Goal: Ask a question

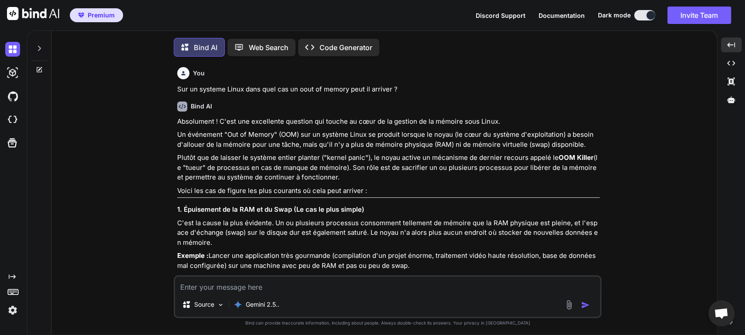
scroll to position [2334, 0]
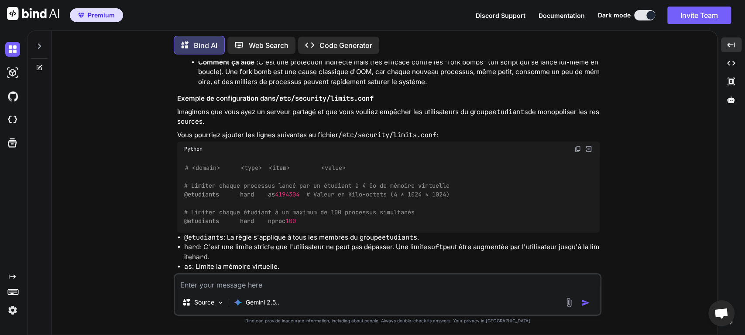
click at [273, 281] on textarea at bounding box center [387, 283] width 425 height 16
type textarea "d"
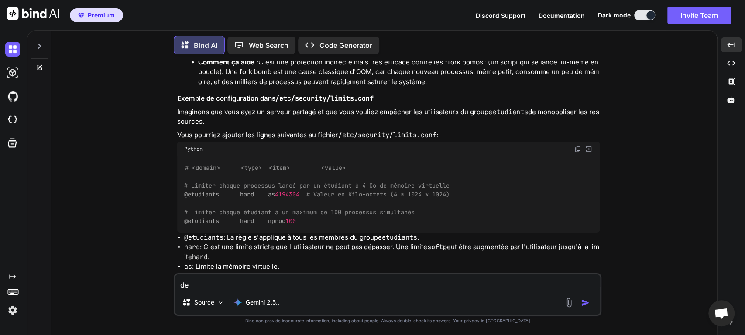
type textarea "d"
click at [632, 197] on div "You Sur un systeme Linux dans quel cas un oout of memory peut il arriver ? Bind…" at bounding box center [387, 199] width 658 height 274
click at [417, 286] on textarea at bounding box center [387, 283] width 425 height 16
type textarea "Comment puis je"
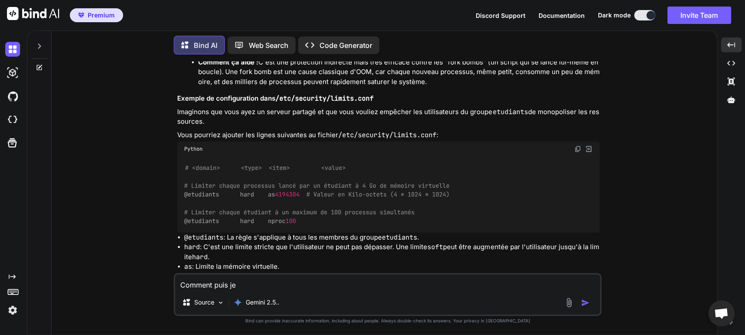
click at [544, 202] on div "# <domain> <type> <item> <value> # Limiter chaque processus lancé par un étudia…" at bounding box center [388, 195] width 422 height 76
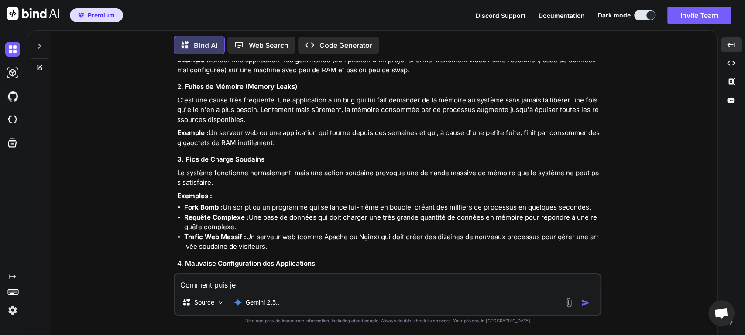
scroll to position [217, 0]
